Goal: Information Seeking & Learning: Compare options

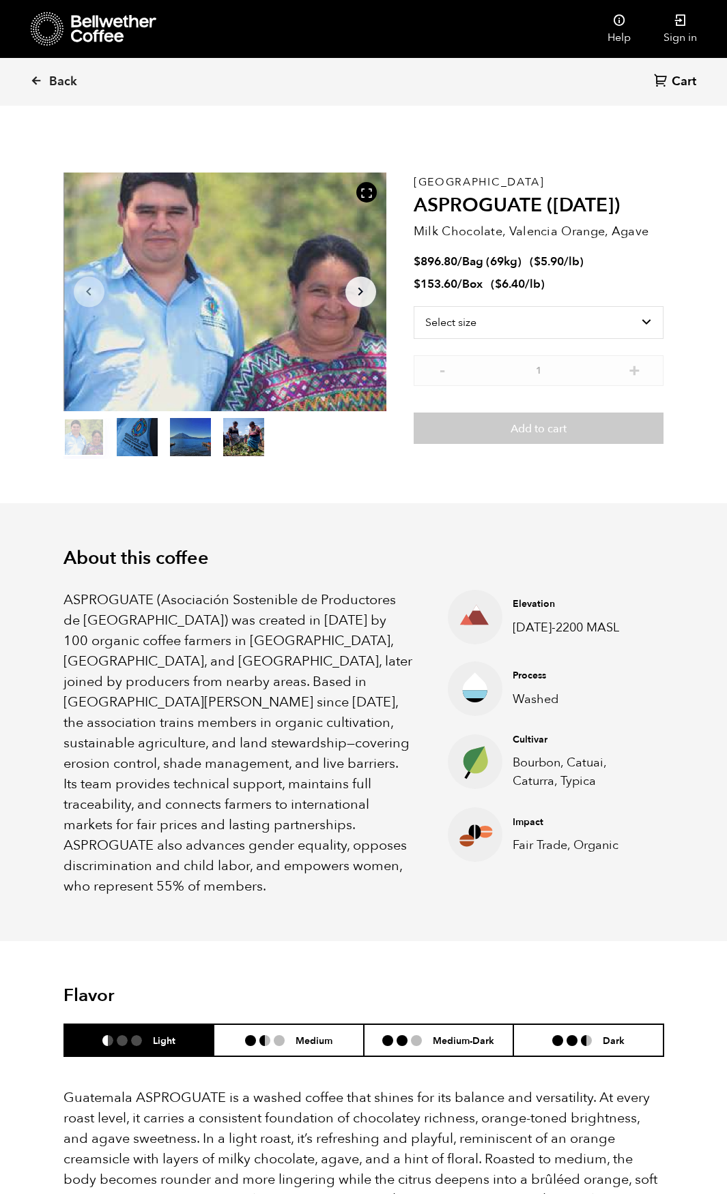
scroll to position [593, 584]
click at [33, 80] on icon at bounding box center [36, 80] width 12 height 12
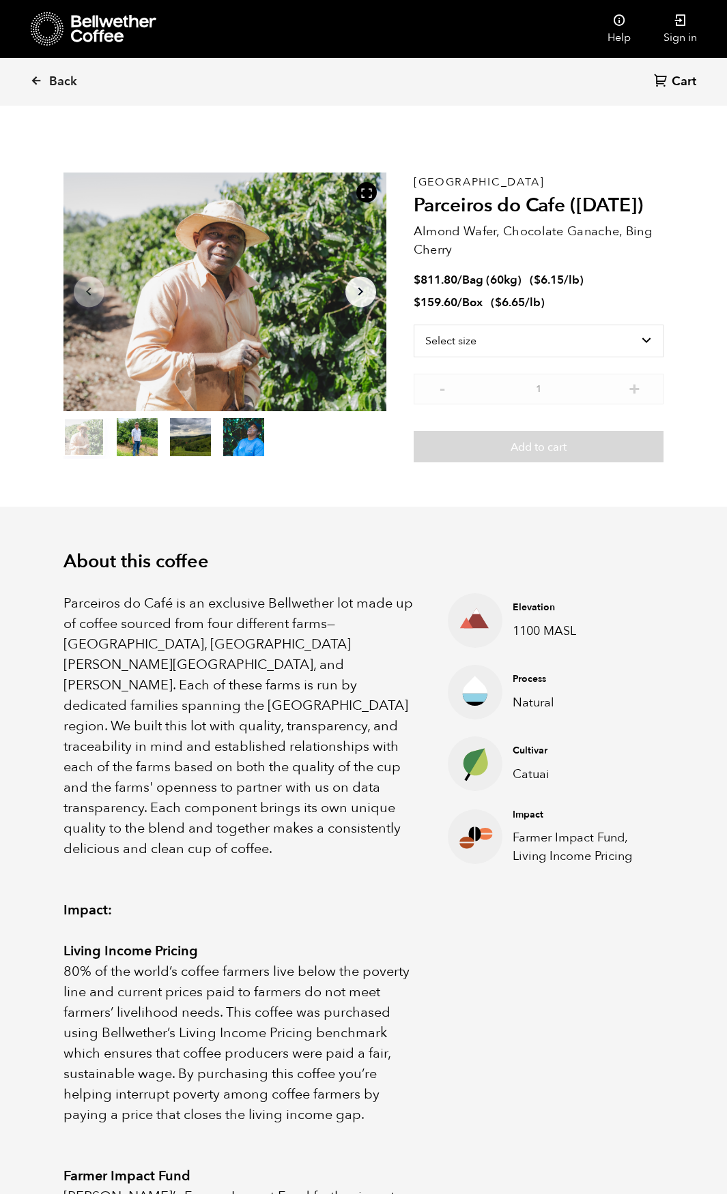
scroll to position [593, 584]
click at [33, 74] on link "Back" at bounding box center [72, 82] width 85 height 46
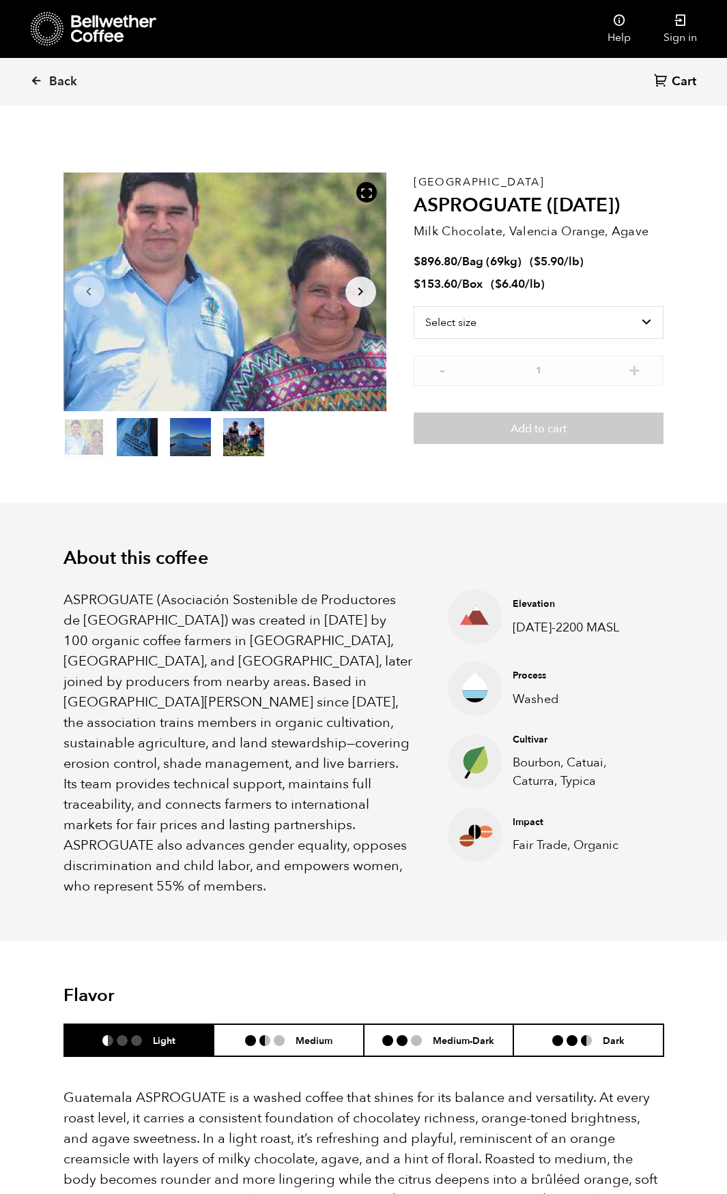
scroll to position [593, 584]
click at [63, 80] on span "Back" at bounding box center [63, 82] width 28 height 16
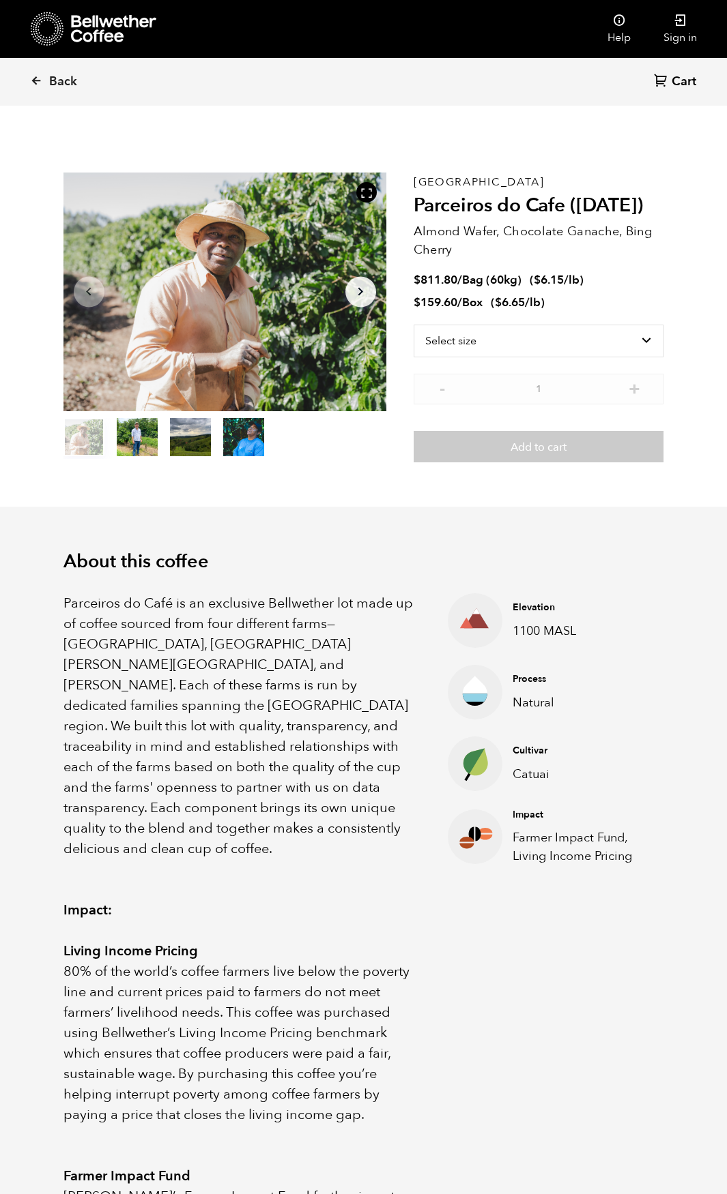
scroll to position [593, 584]
click at [97, 37] on icon at bounding box center [113, 28] width 85 height 27
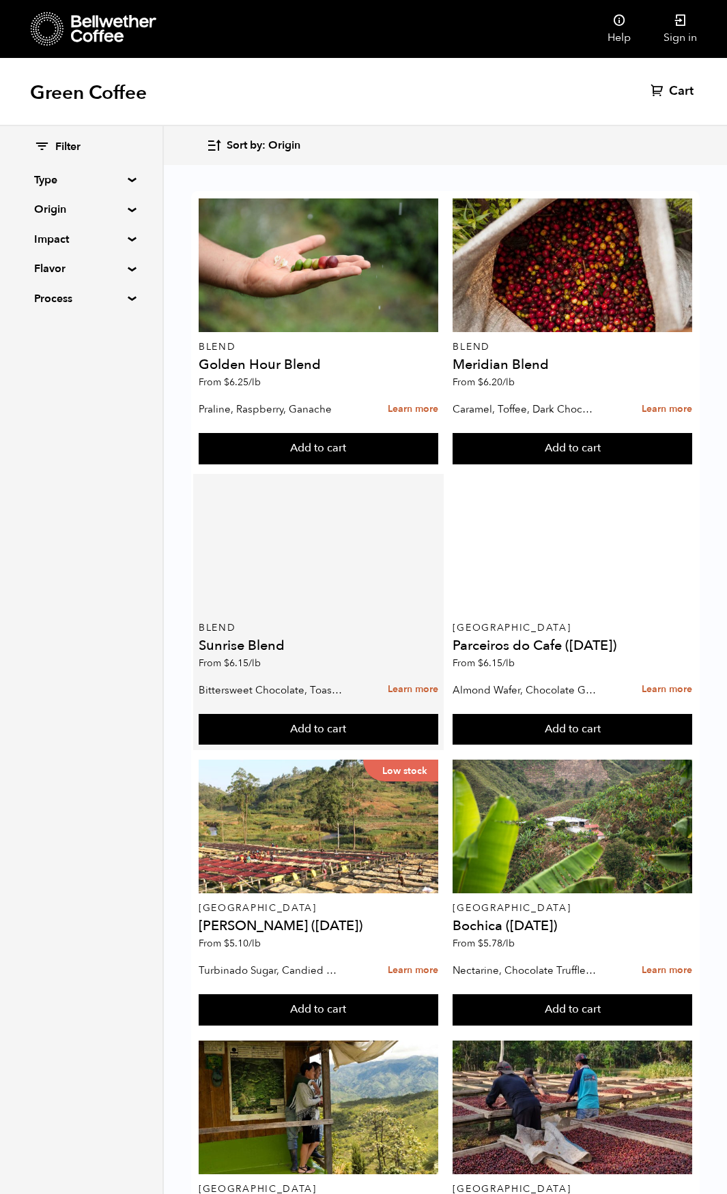
scroll to position [341, 0]
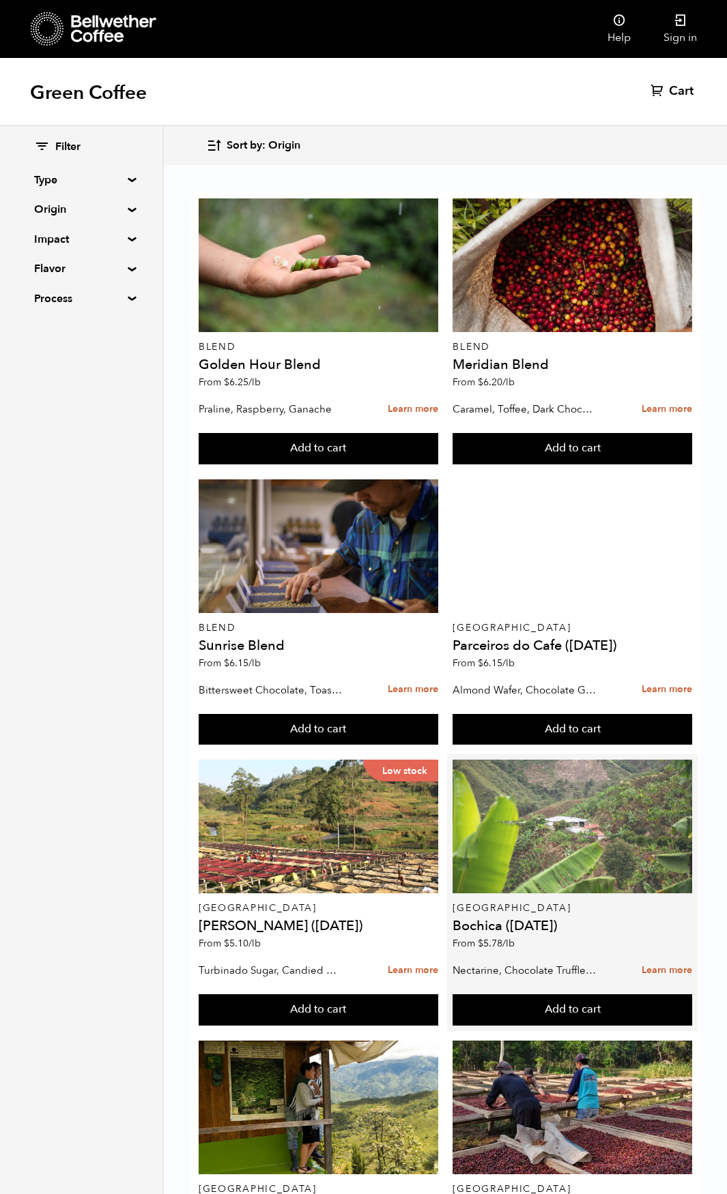
click at [585, 760] on div at bounding box center [571, 827] width 239 height 134
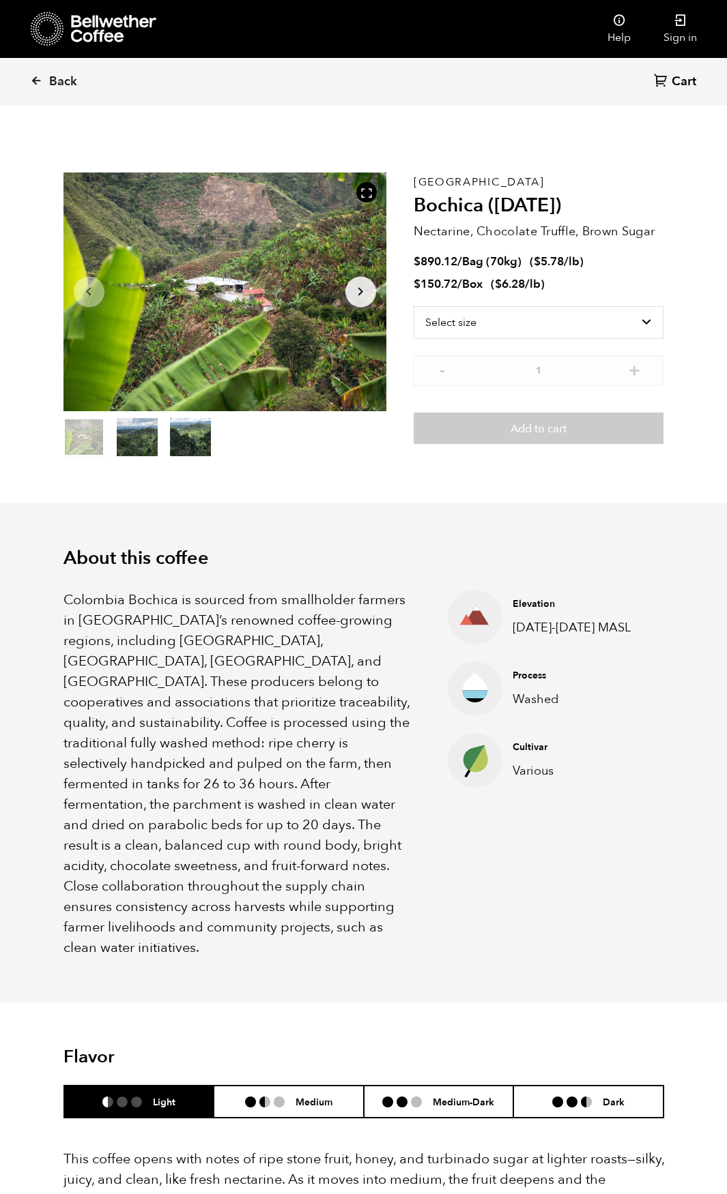
scroll to position [593, 584]
click at [583, 315] on select "Select size Bag (70kg) (154 lbs) Box (24 lbs)" at bounding box center [538, 322] width 250 height 33
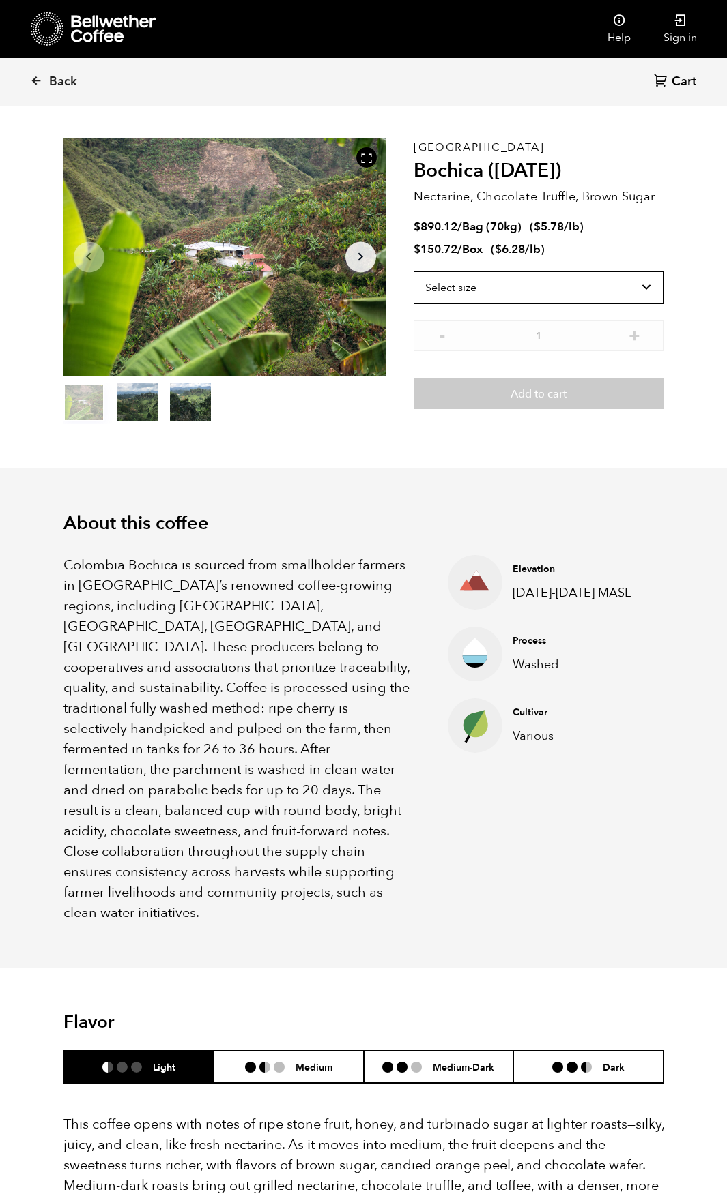
scroll to position [0, 0]
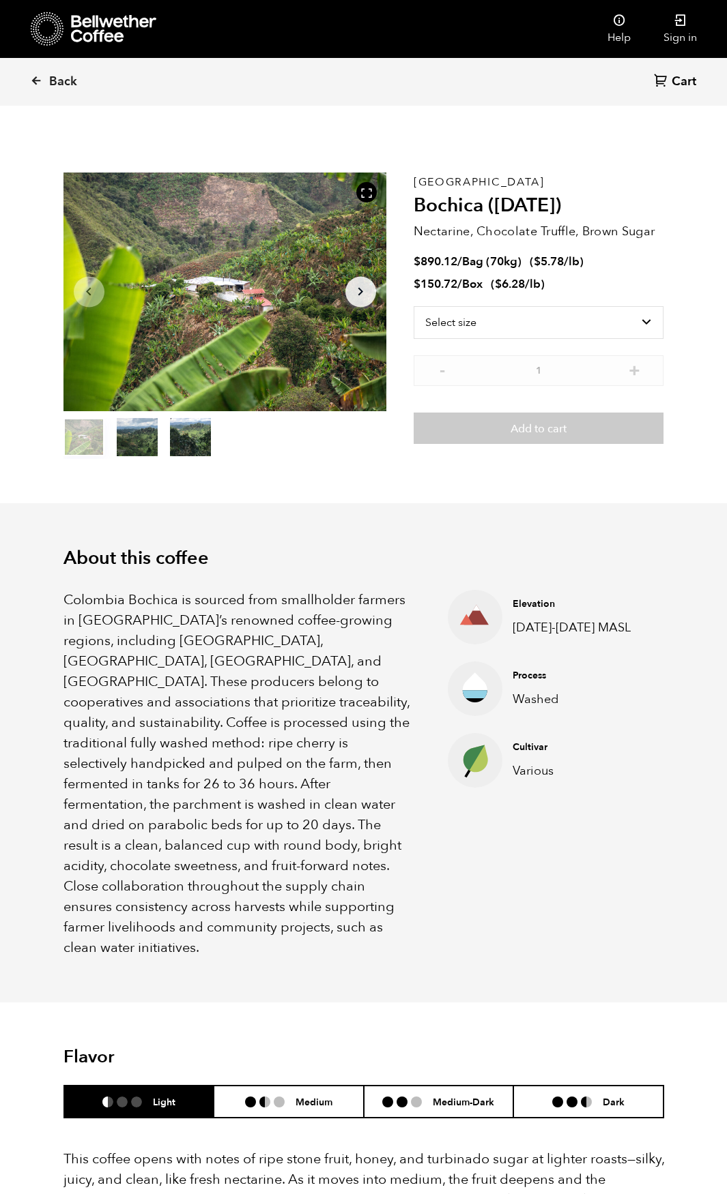
click at [364, 290] on icon "Arrow Right" at bounding box center [360, 292] width 16 height 16
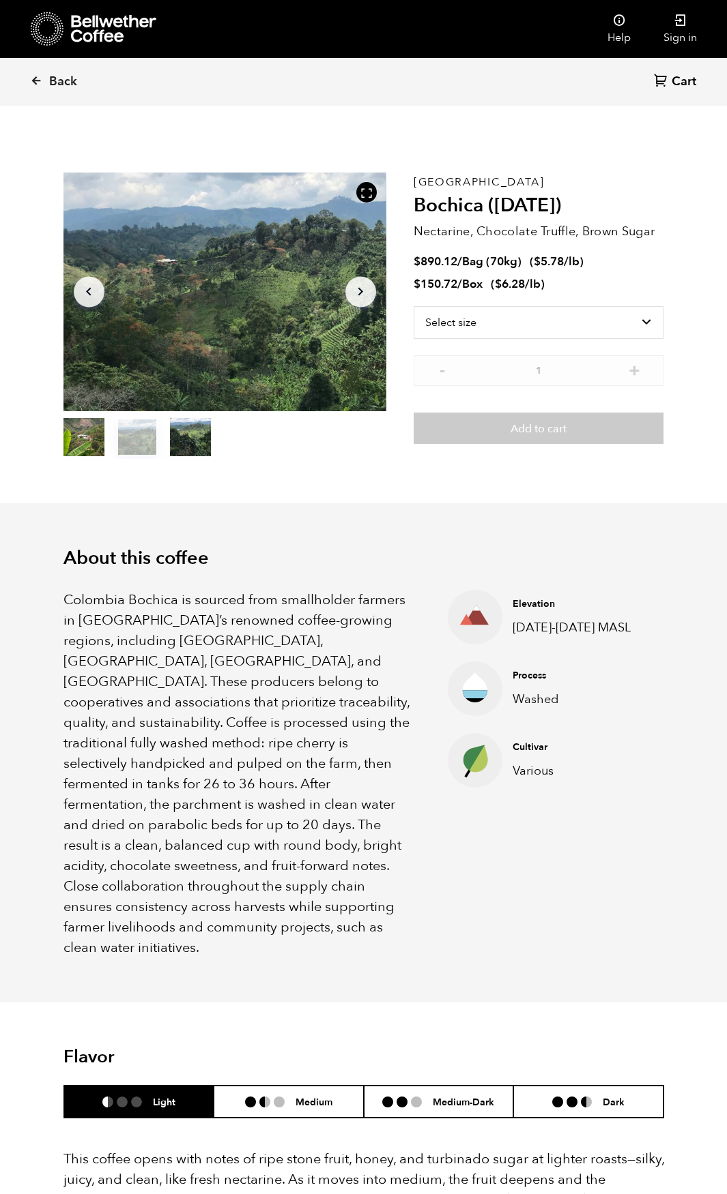
click at [364, 290] on icon "Arrow Right" at bounding box center [360, 292] width 16 height 16
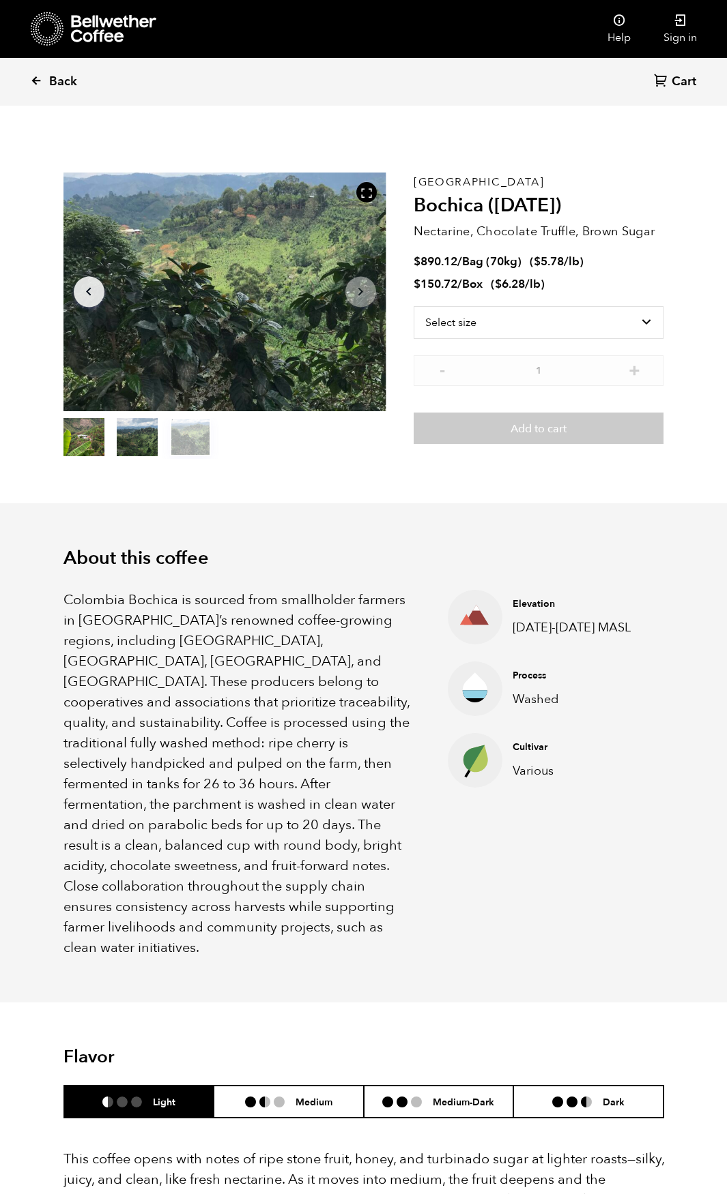
click at [64, 76] on span "Back" at bounding box center [63, 82] width 28 height 16
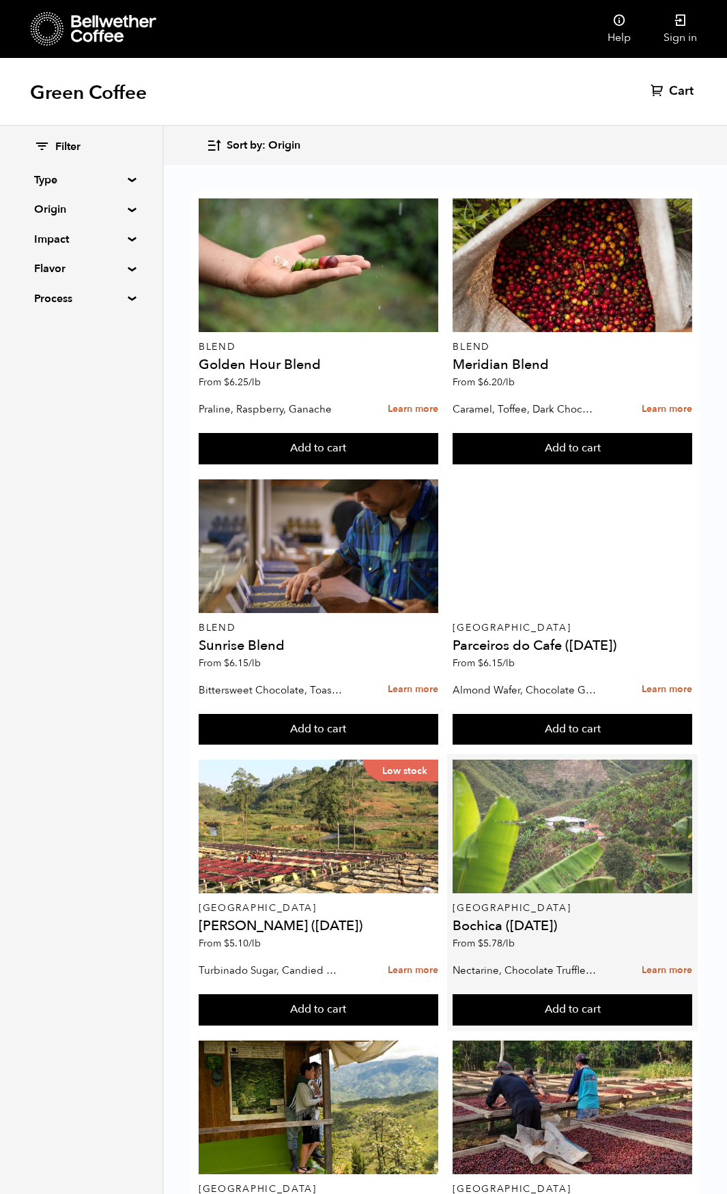
scroll to position [478, 0]
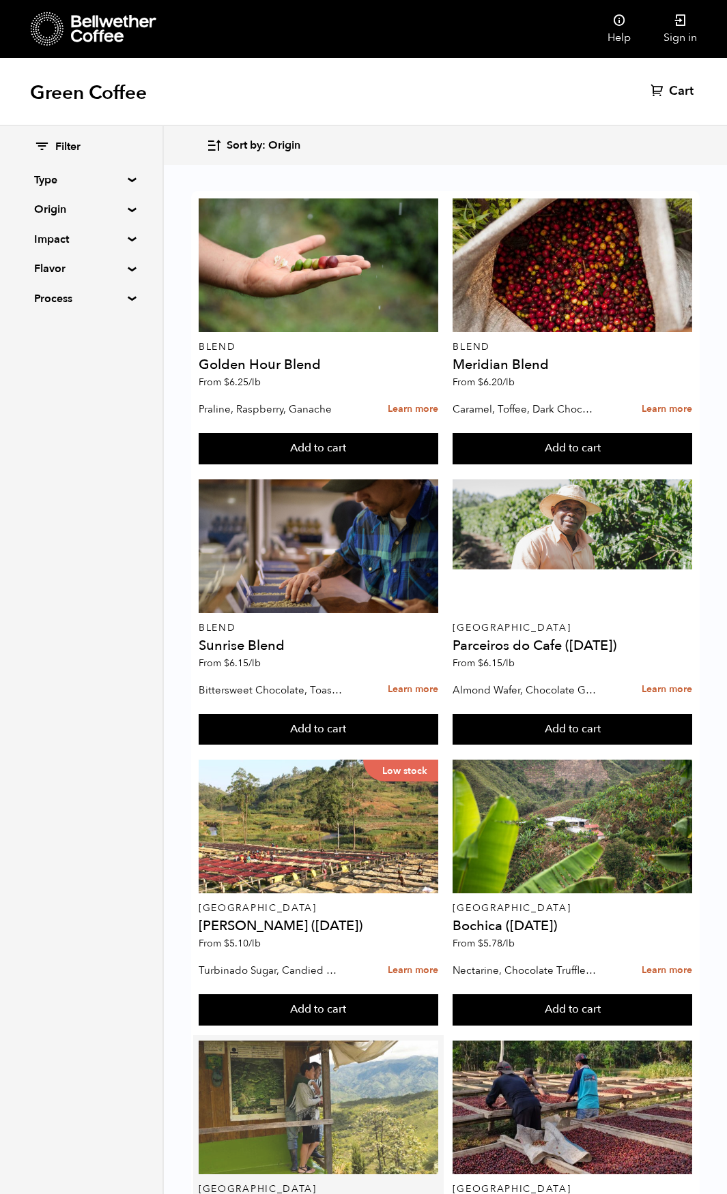
click at [360, 1041] on div at bounding box center [318, 1108] width 239 height 134
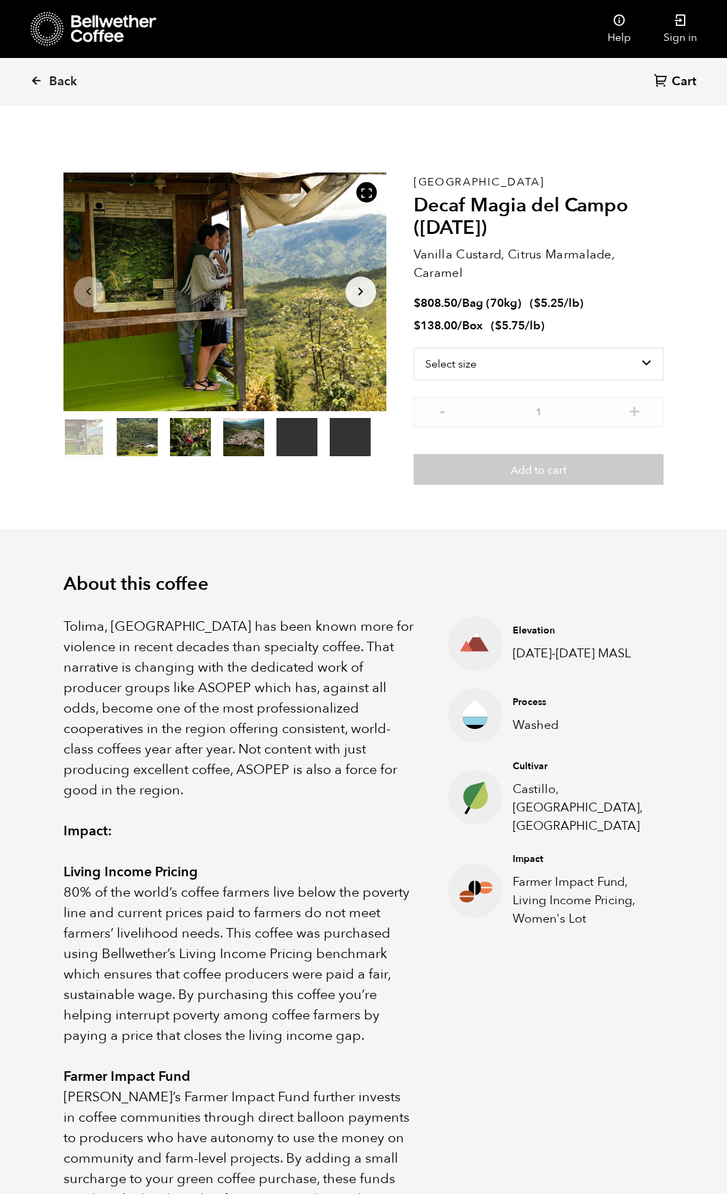
scroll to position [593, 584]
click at [525, 357] on select "Select size Bag (70kg) (154 lbs) Box (24 lbs)" at bounding box center [538, 364] width 250 height 33
click at [523, 357] on select "Select size Bag (70kg) (154 lbs) Box (24 lbs)" at bounding box center [538, 364] width 250 height 33
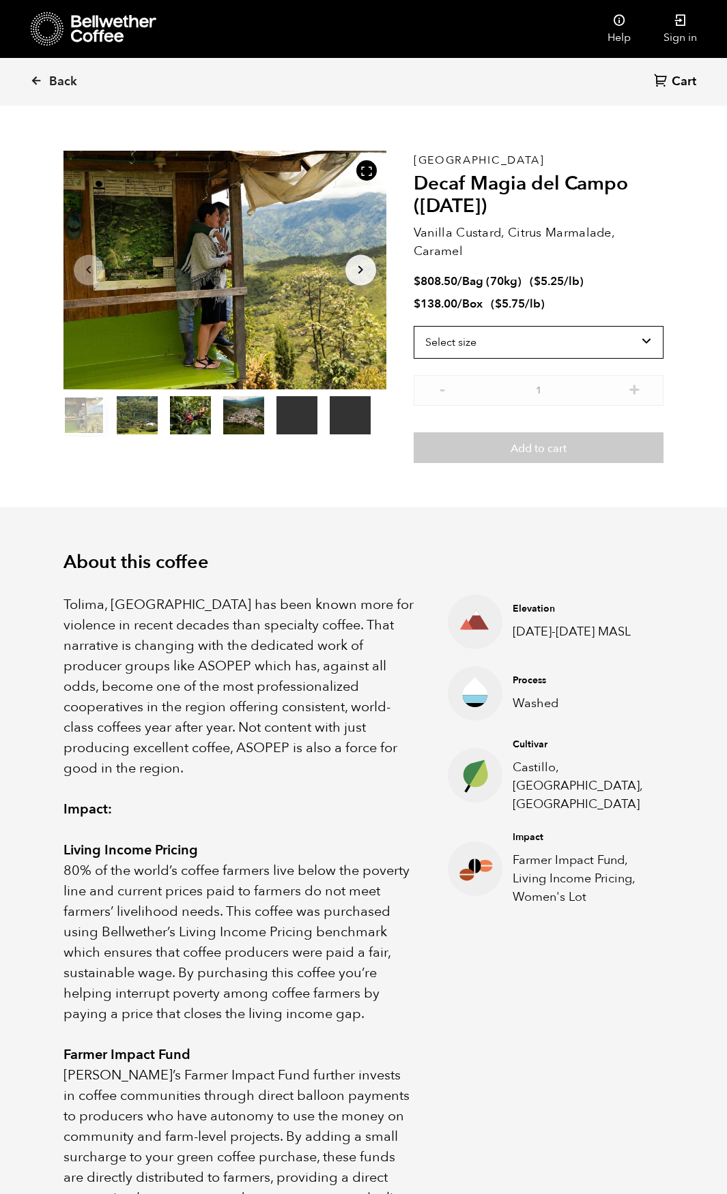
scroll to position [0, 0]
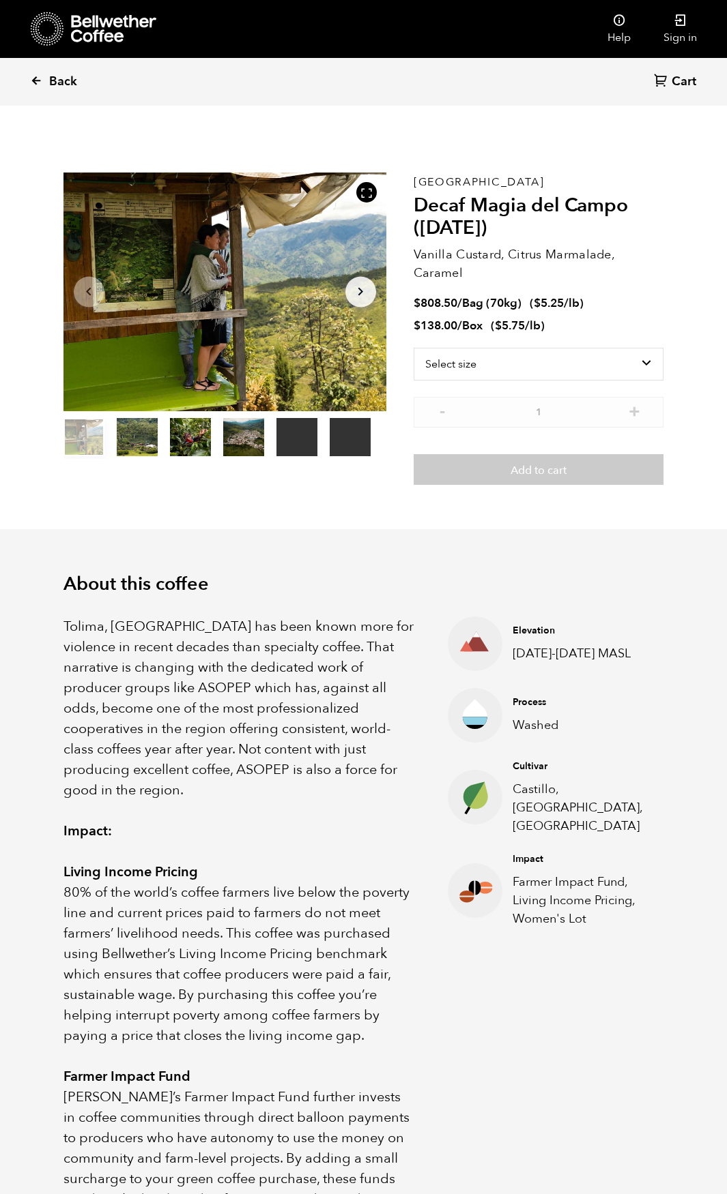
click at [53, 83] on span "Back" at bounding box center [63, 82] width 28 height 16
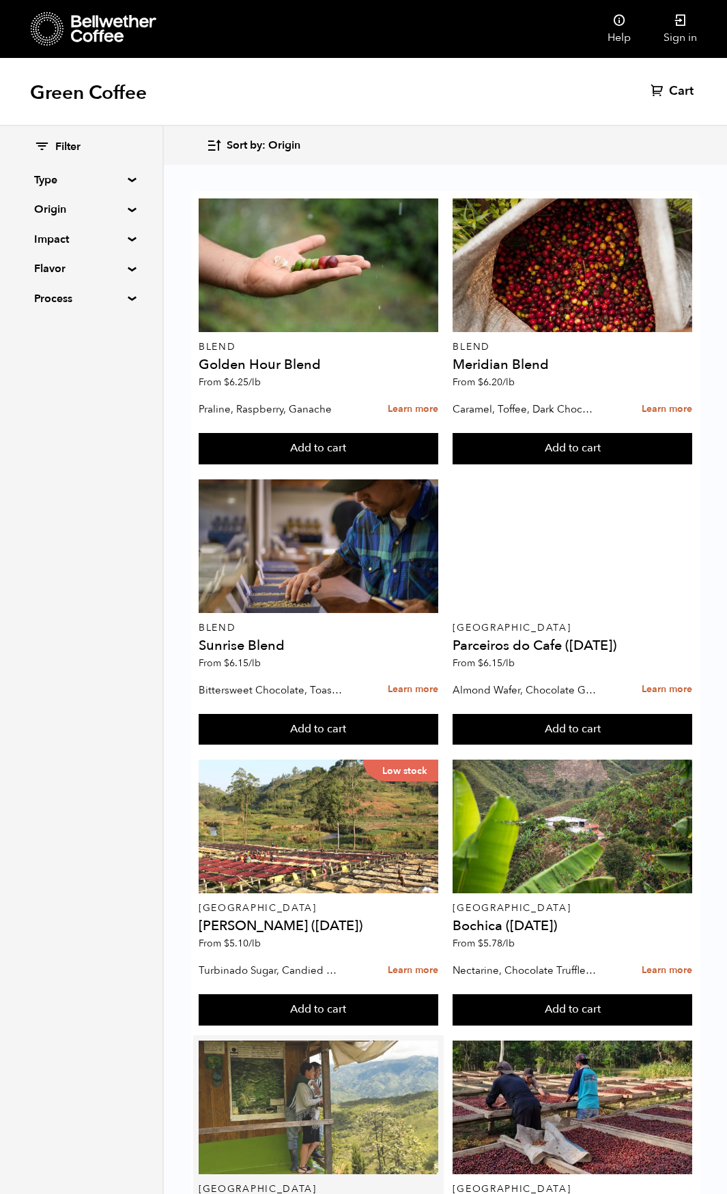
scroll to position [546, 0]
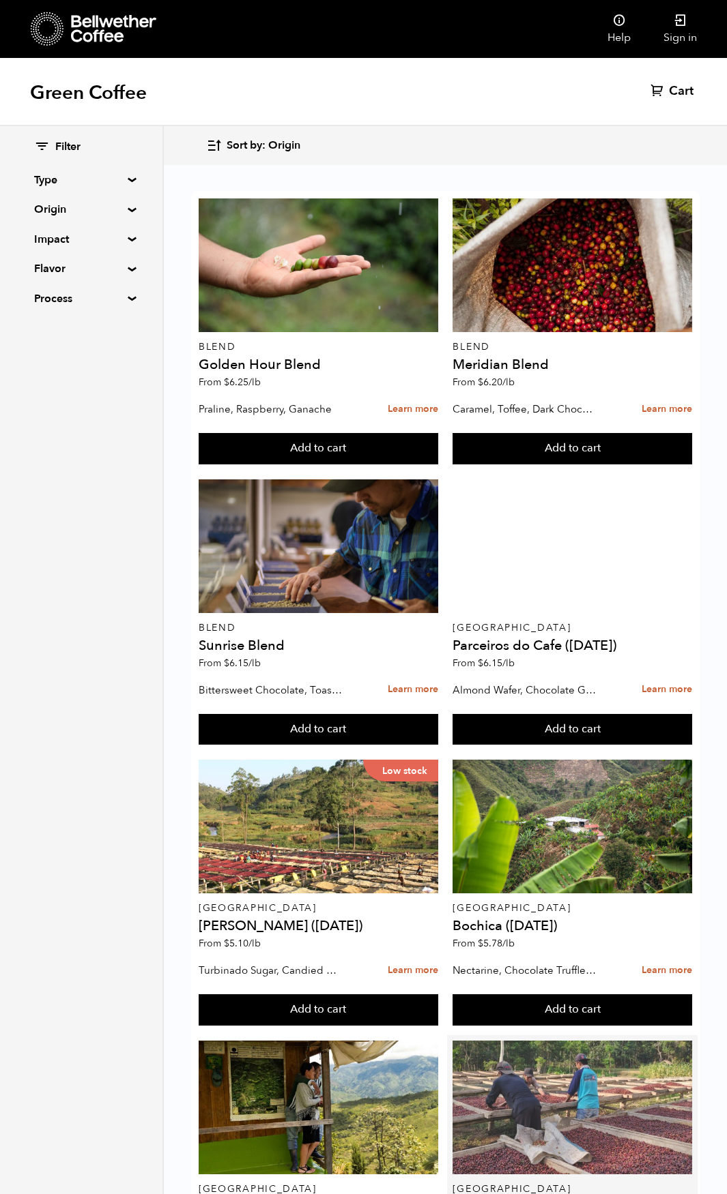
click at [591, 1041] on div at bounding box center [571, 1108] width 239 height 134
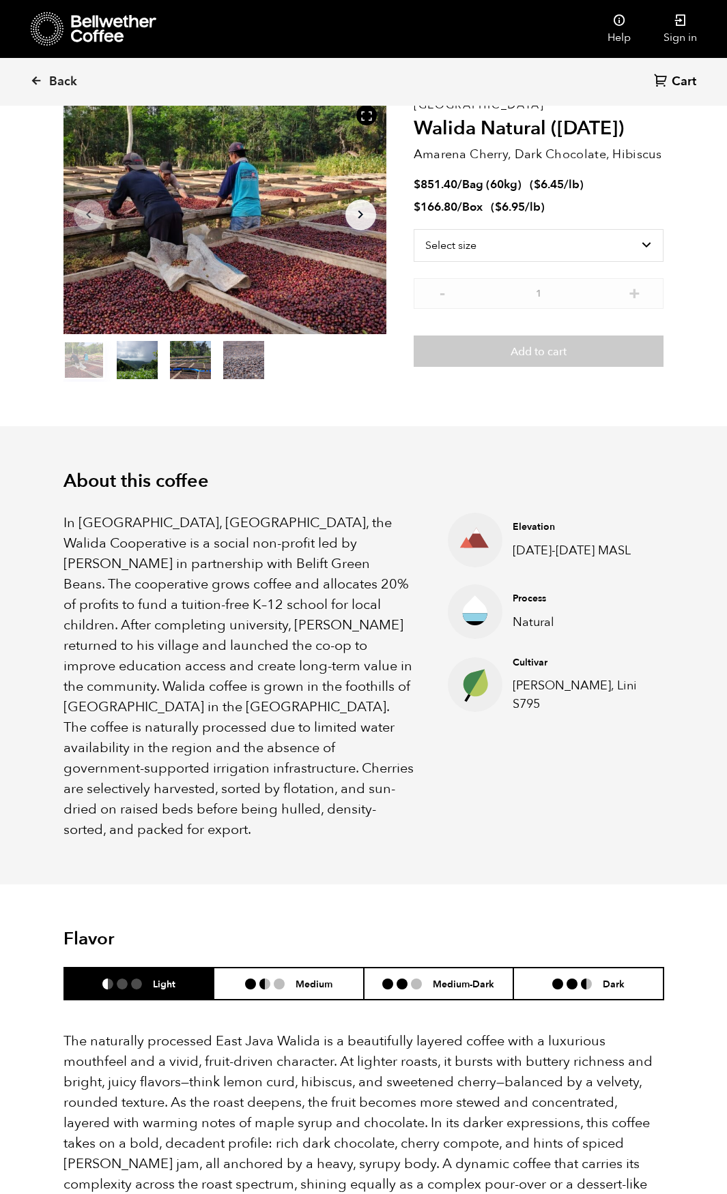
scroll to position [136, 0]
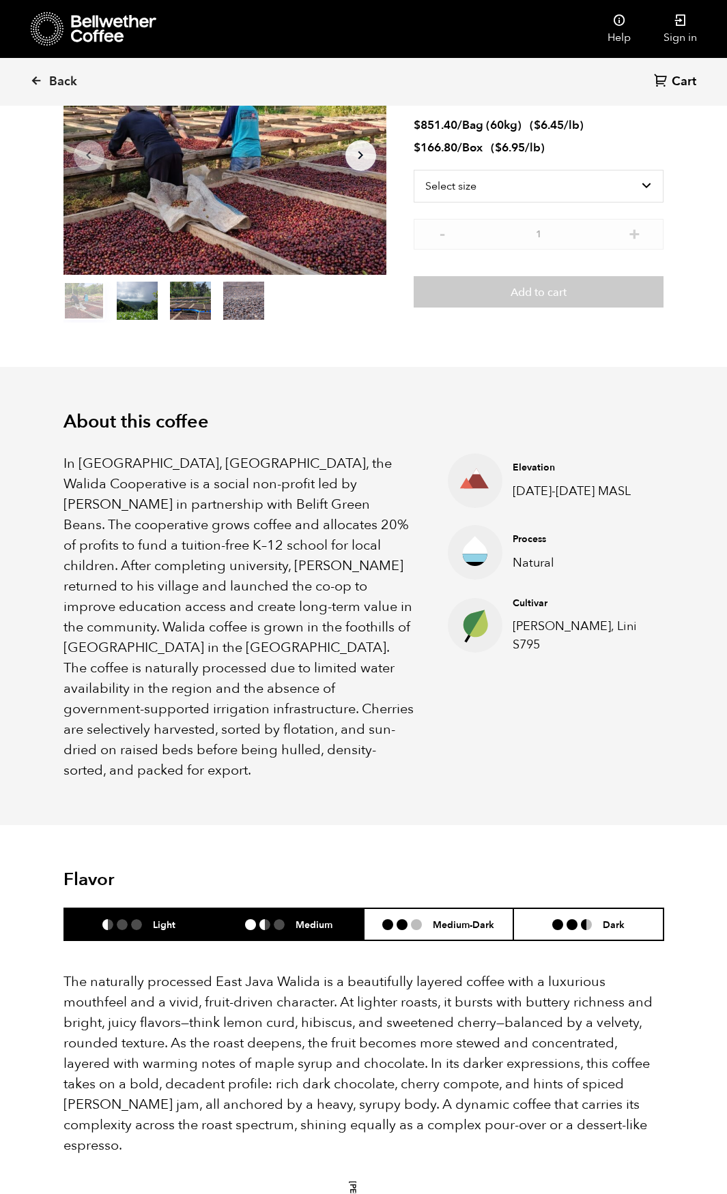
click at [323, 919] on h6 "Medium" at bounding box center [313, 925] width 37 height 12
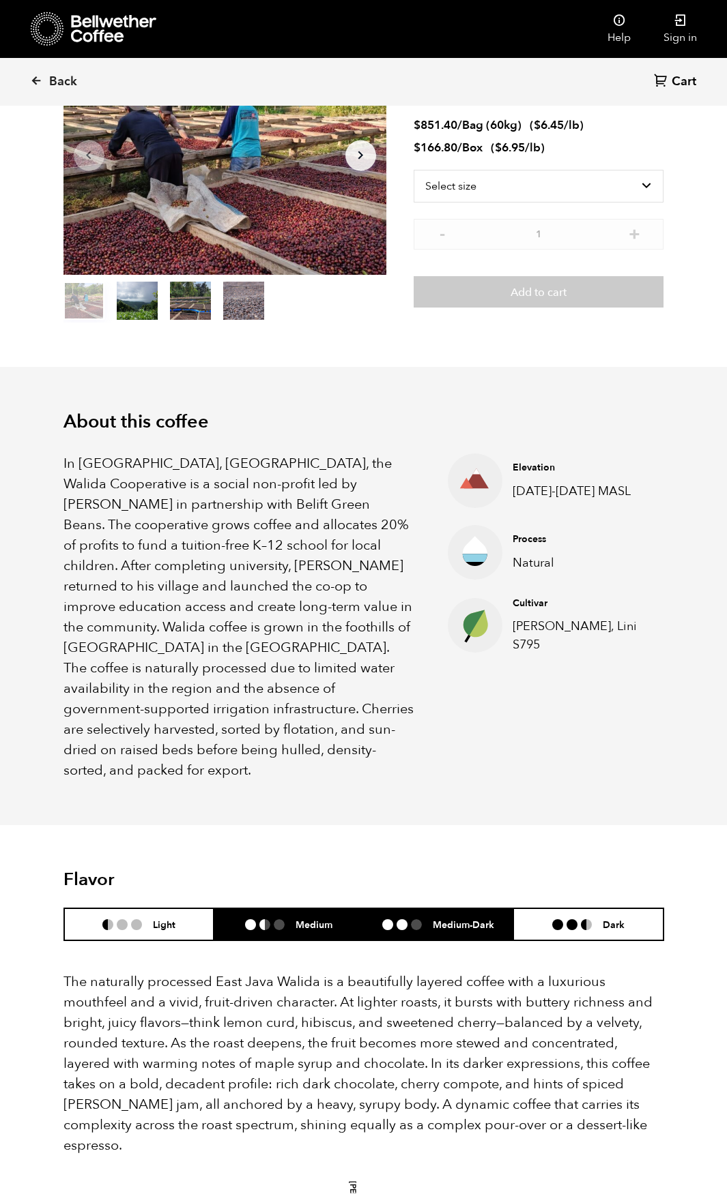
click at [459, 919] on h6 "Medium-Dark" at bounding box center [463, 925] width 61 height 12
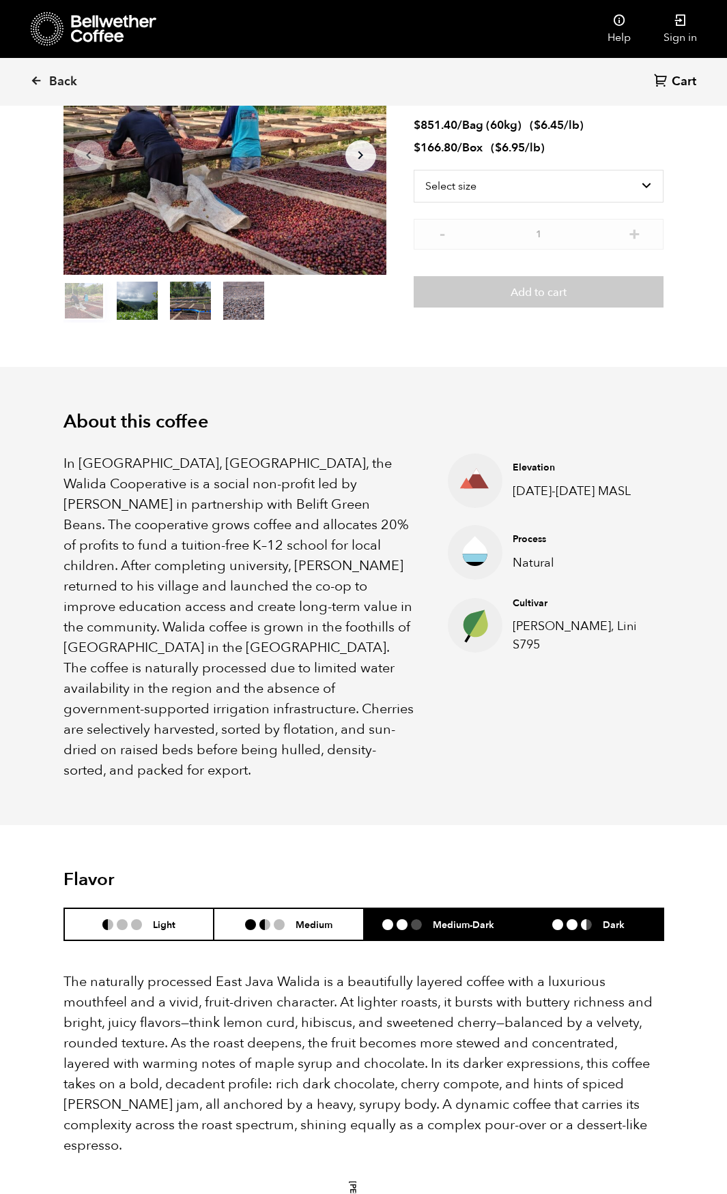
click at [603, 909] on li "Dark" at bounding box center [588, 925] width 150 height 32
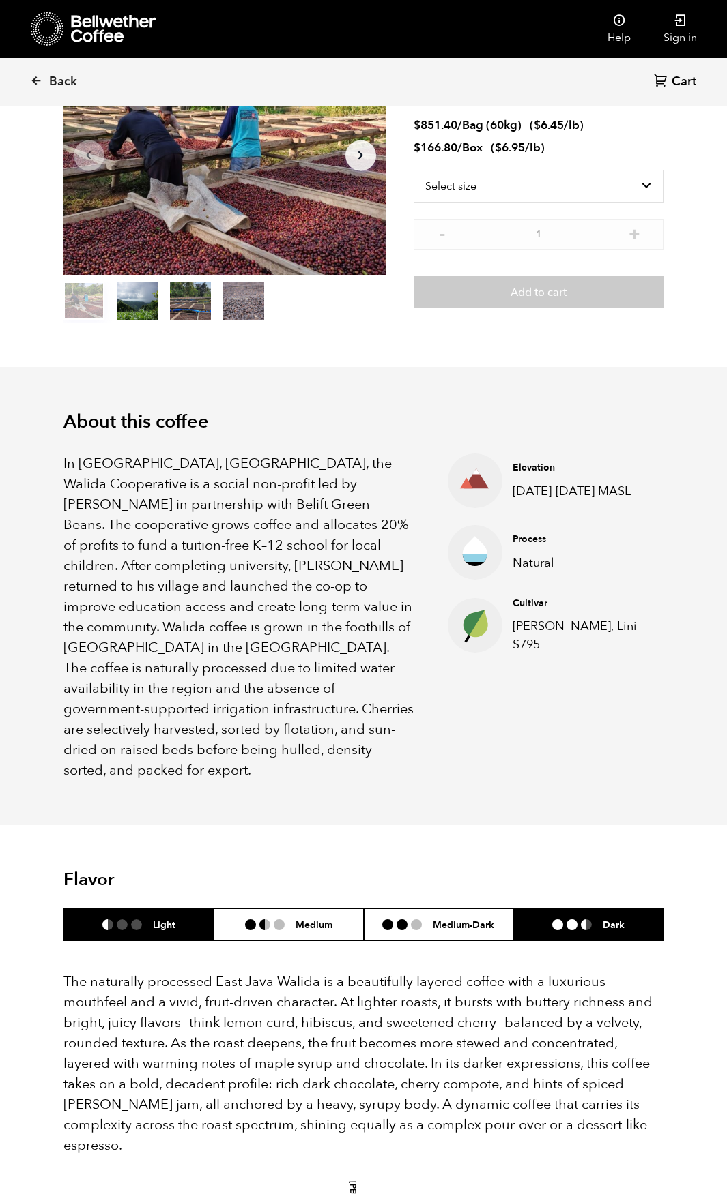
click at [126, 920] on li at bounding box center [122, 925] width 11 height 11
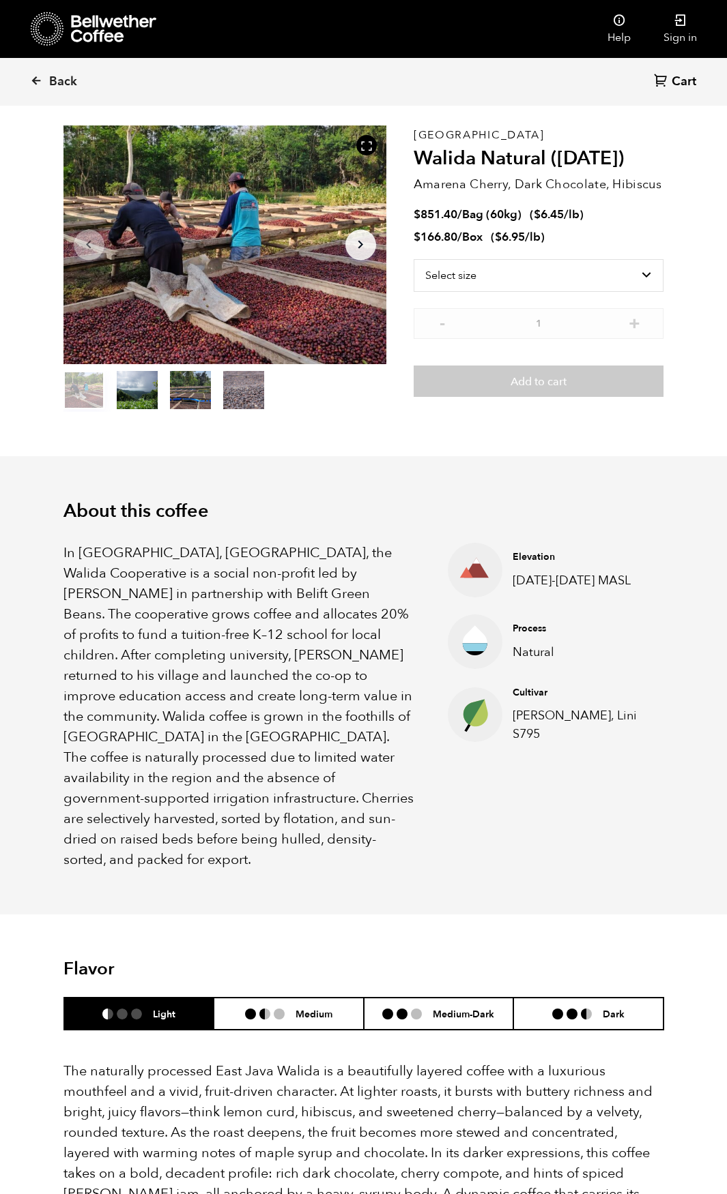
scroll to position [0, 0]
